Goal: Book appointment/travel/reservation

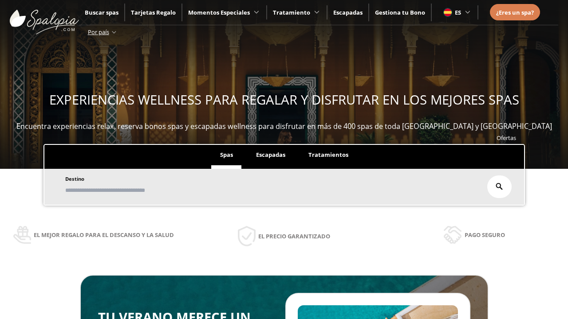
click at [270, 155] on span "Escapadas" at bounding box center [270, 155] width 29 height 8
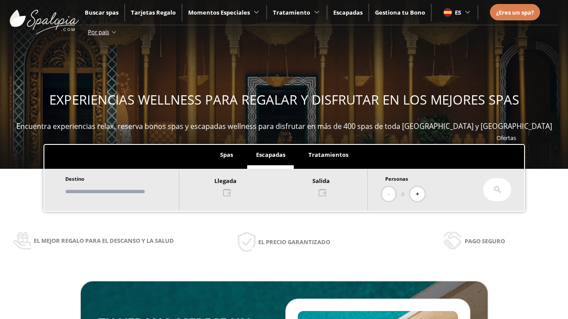
click at [126, 192] on input "text" at bounding box center [118, 192] width 110 height 16
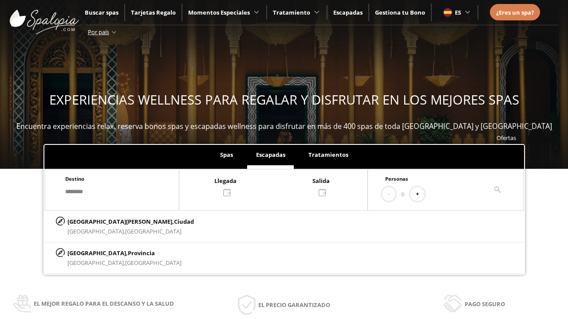
click at [283, 186] on div at bounding box center [273, 186] width 188 height 21
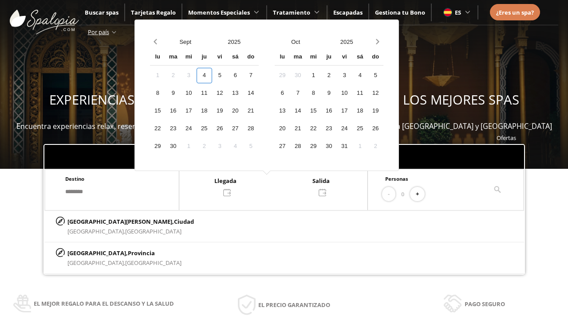
click at [243, 75] on div "6" at bounding box center [236, 76] width 16 height 16
click at [259, 75] on div "7" at bounding box center [251, 76] width 16 height 16
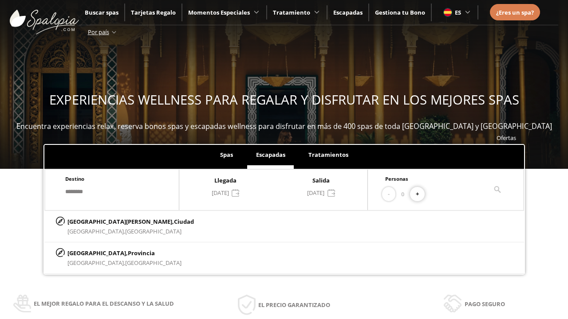
click at [420, 194] on button "+" at bounding box center [417, 194] width 15 height 15
click at [112, 221] on p "[GEOGRAPHIC_DATA][PERSON_NAME], [GEOGRAPHIC_DATA]" at bounding box center [130, 222] width 126 height 10
type input "**********"
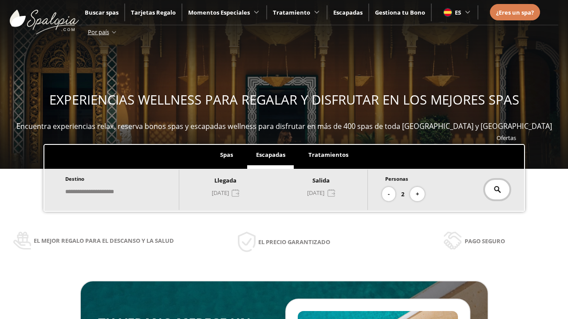
click at [497, 190] on icon at bounding box center [497, 189] width 7 height 7
